Goal: Use online tool/utility: Utilize a website feature to perform a specific function

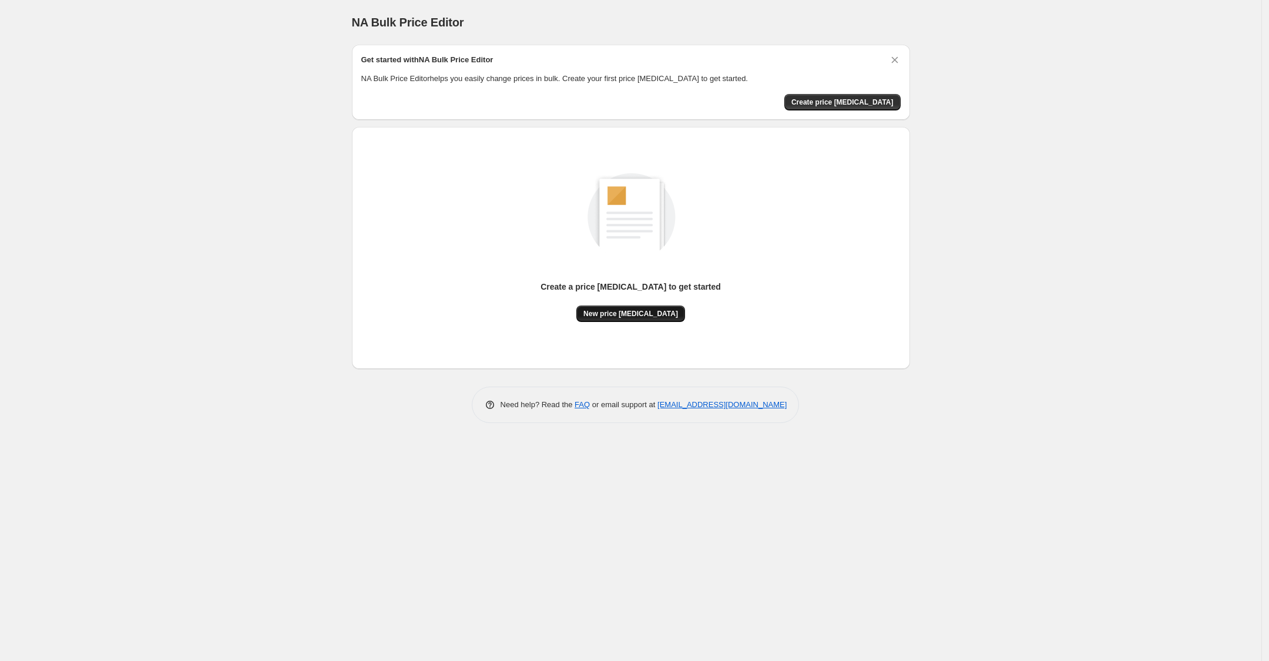
click at [641, 314] on span "New price [MEDICAL_DATA]" at bounding box center [630, 313] width 95 height 9
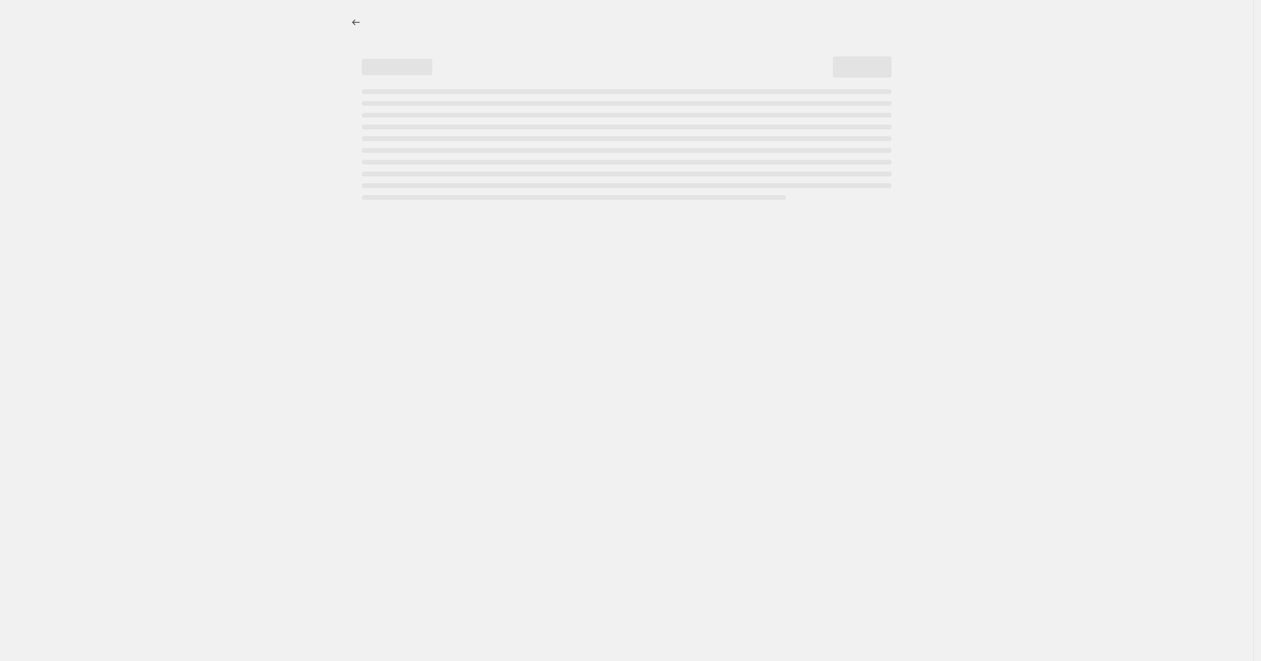
select select "percentage"
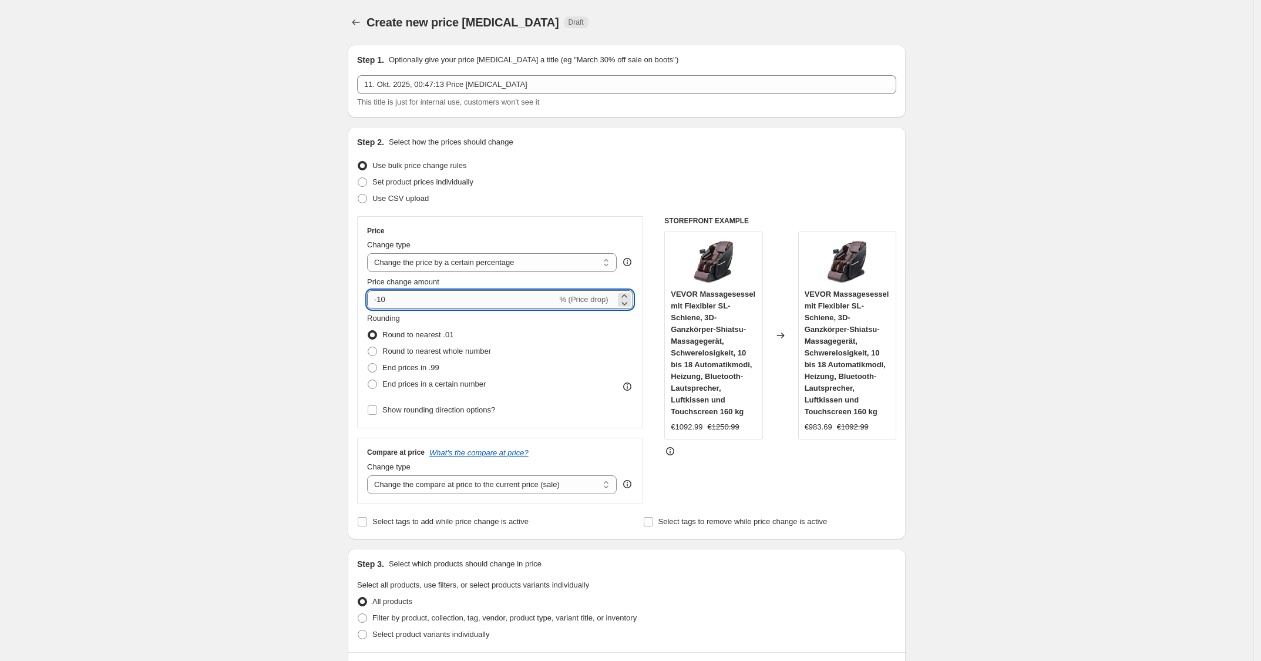
click at [508, 302] on input "-10" at bounding box center [462, 299] width 190 height 19
type input "-1"
click at [508, 302] on input "-30" at bounding box center [462, 299] width 190 height 19
type input "-30"
click at [653, 210] on div "Step 2. Select how the prices should change Use bulk price change rules Set pro…" at bounding box center [626, 333] width 539 height 394
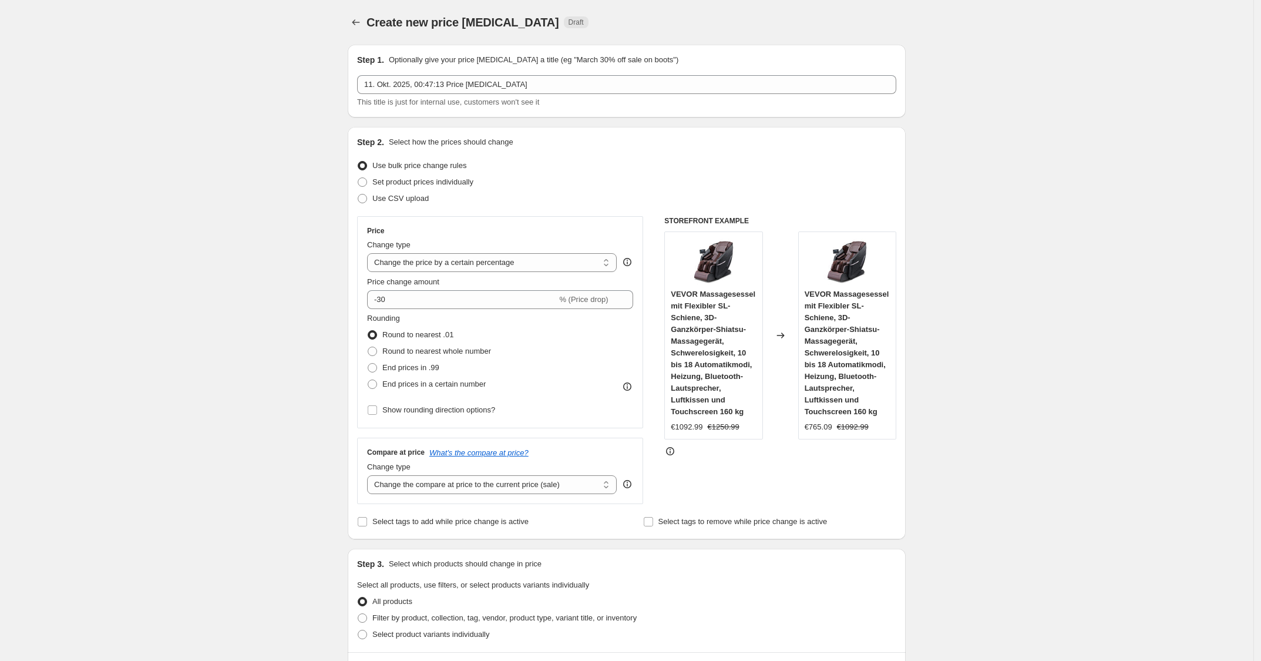
scroll to position [606, 0]
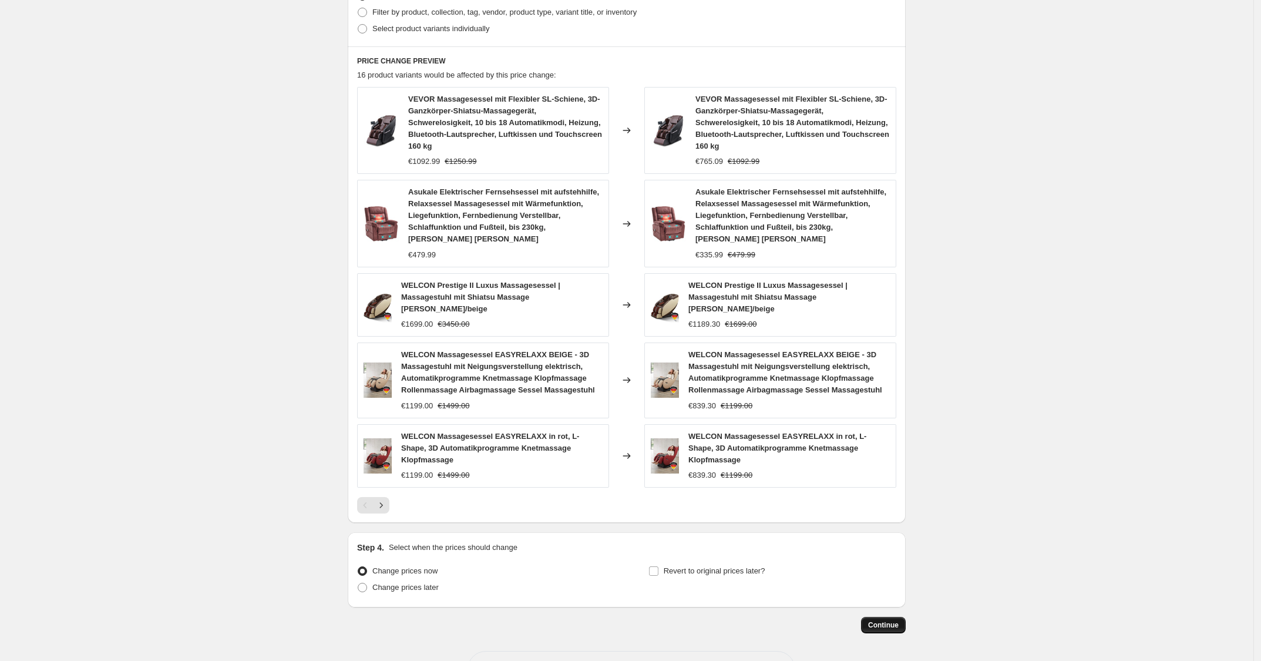
click at [892, 620] on span "Continue" at bounding box center [883, 624] width 31 height 9
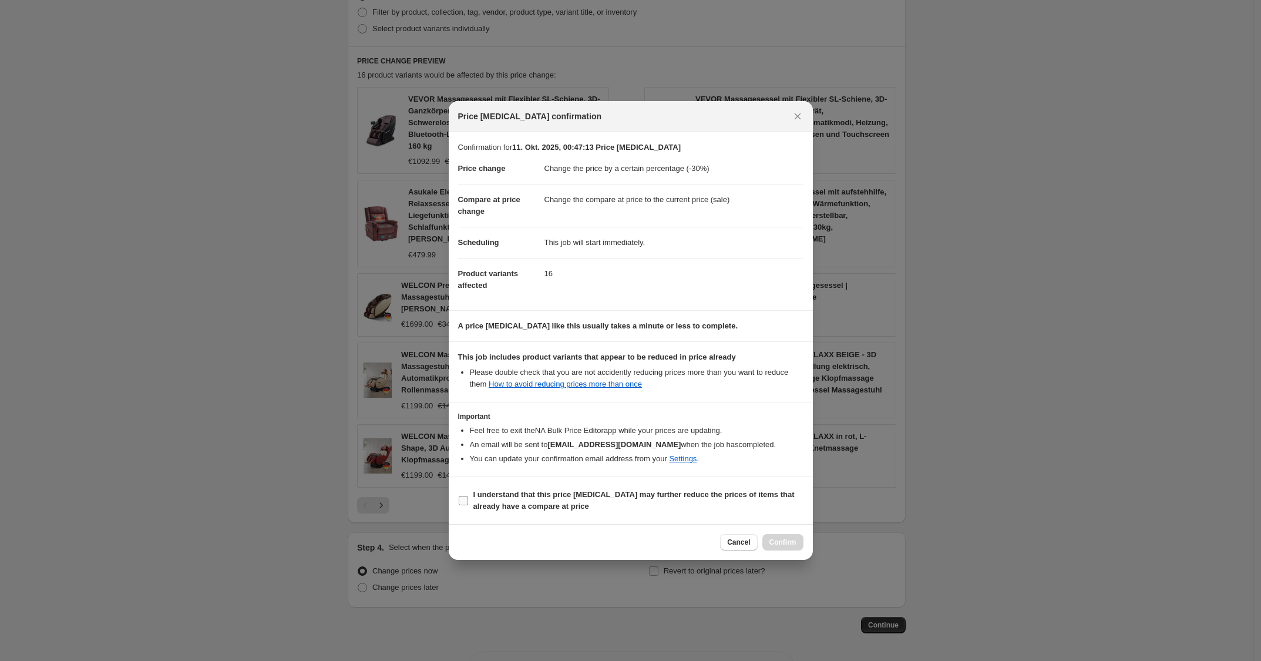
click at [723, 509] on span "I understand that this price [MEDICAL_DATA] may further reduce the prices of it…" at bounding box center [638, 500] width 330 height 23
click at [468, 505] on input "I understand that this price [MEDICAL_DATA] may further reduce the prices of it…" at bounding box center [463, 500] width 9 height 9
checkbox input "true"
click at [785, 542] on span "Confirm" at bounding box center [783, 542] width 27 height 9
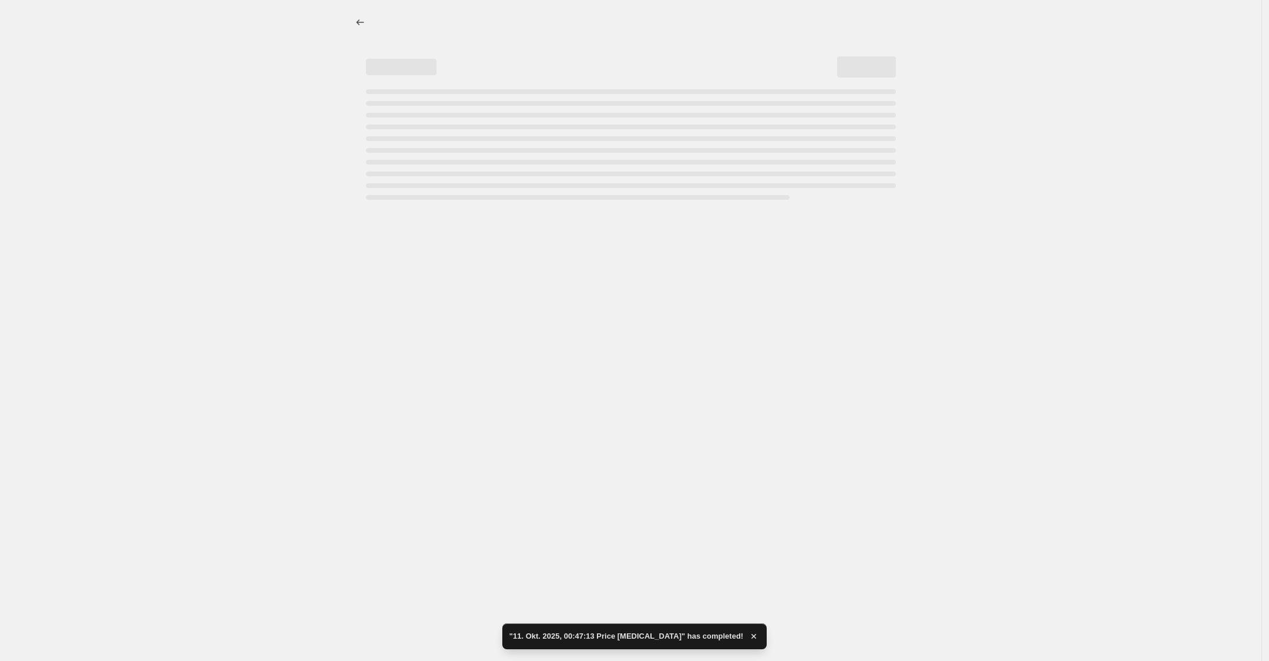
select select "percentage"
